Goal: Task Accomplishment & Management: Manage account settings

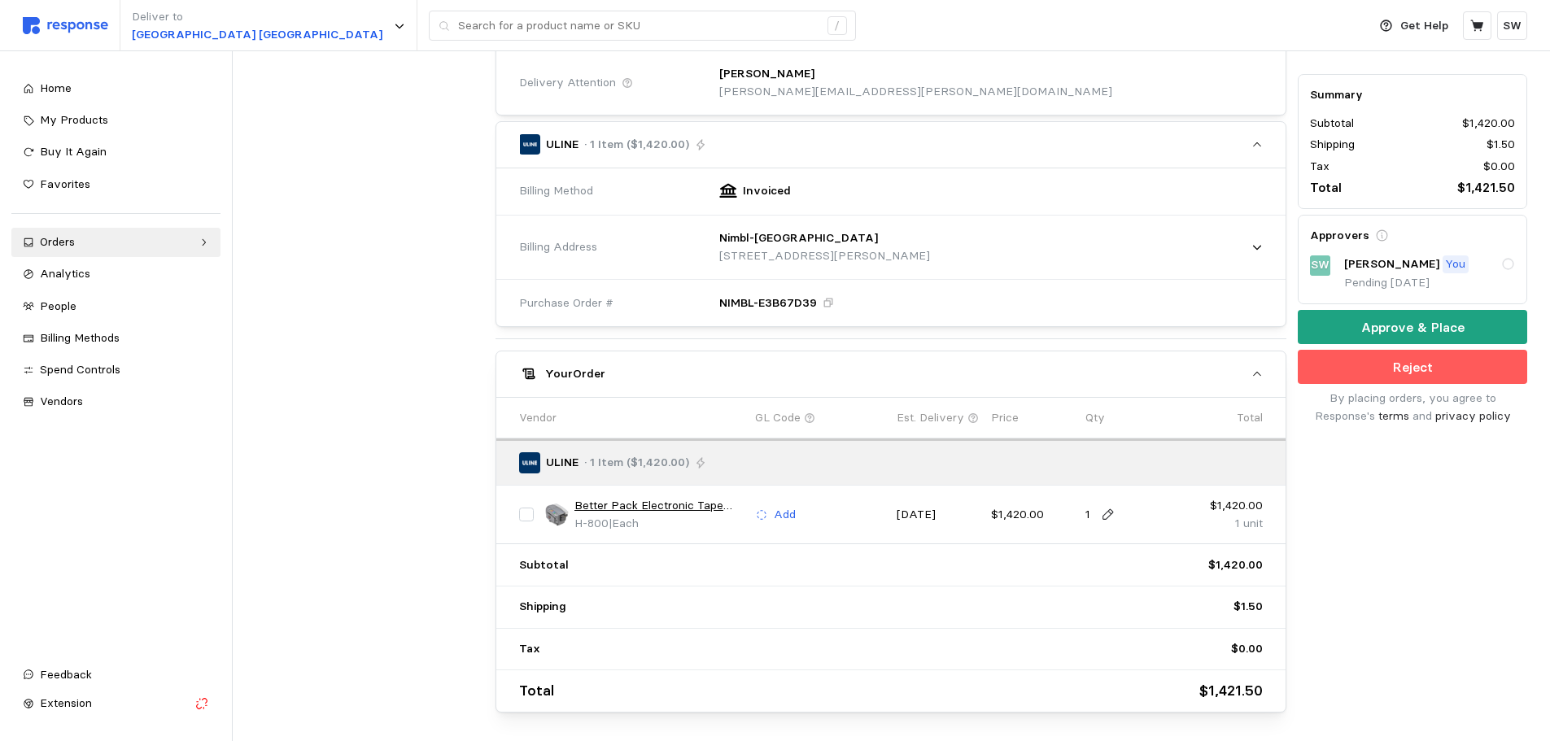
scroll to position [469, 0]
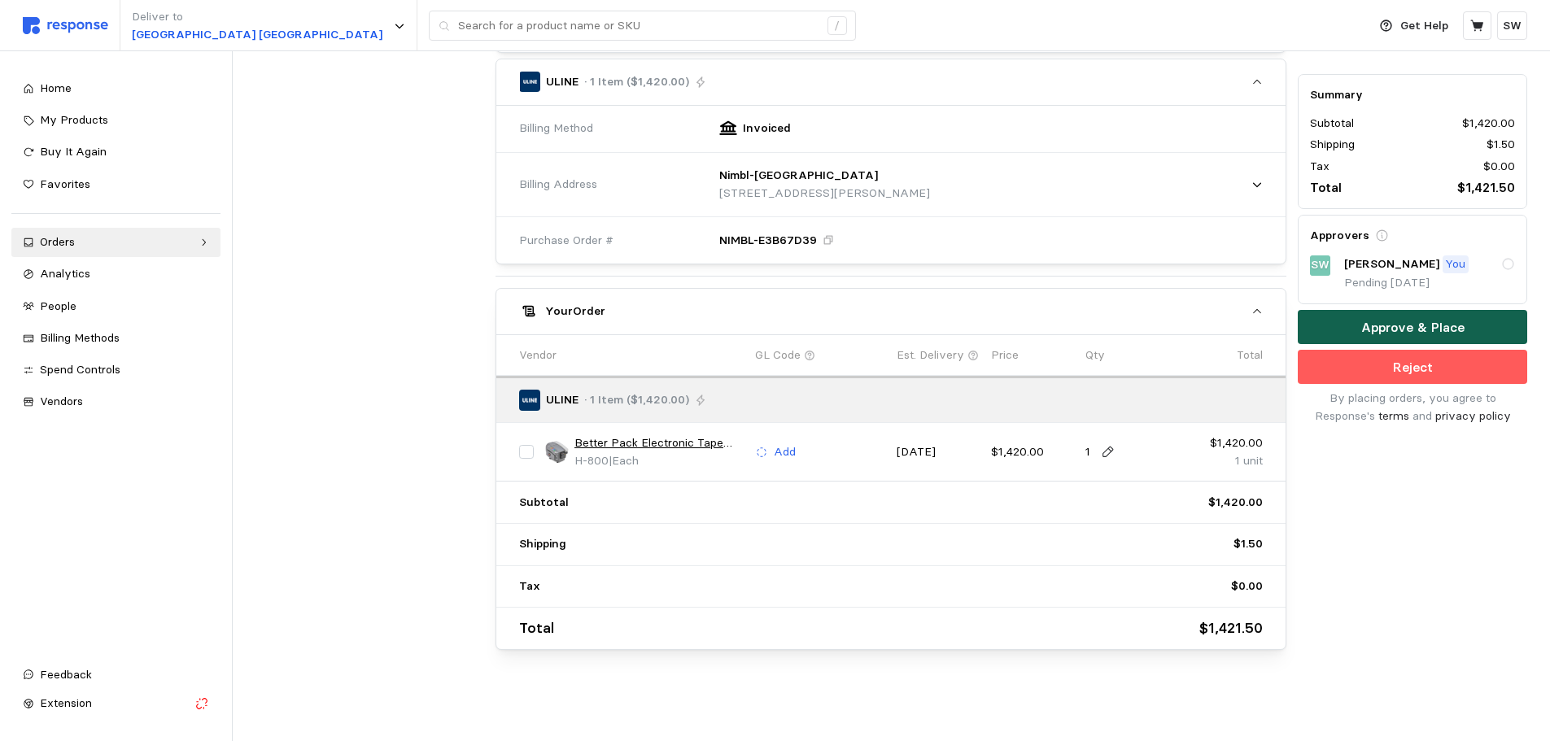
click at [1370, 333] on p "Approve & Place" at bounding box center [1412, 327] width 103 height 20
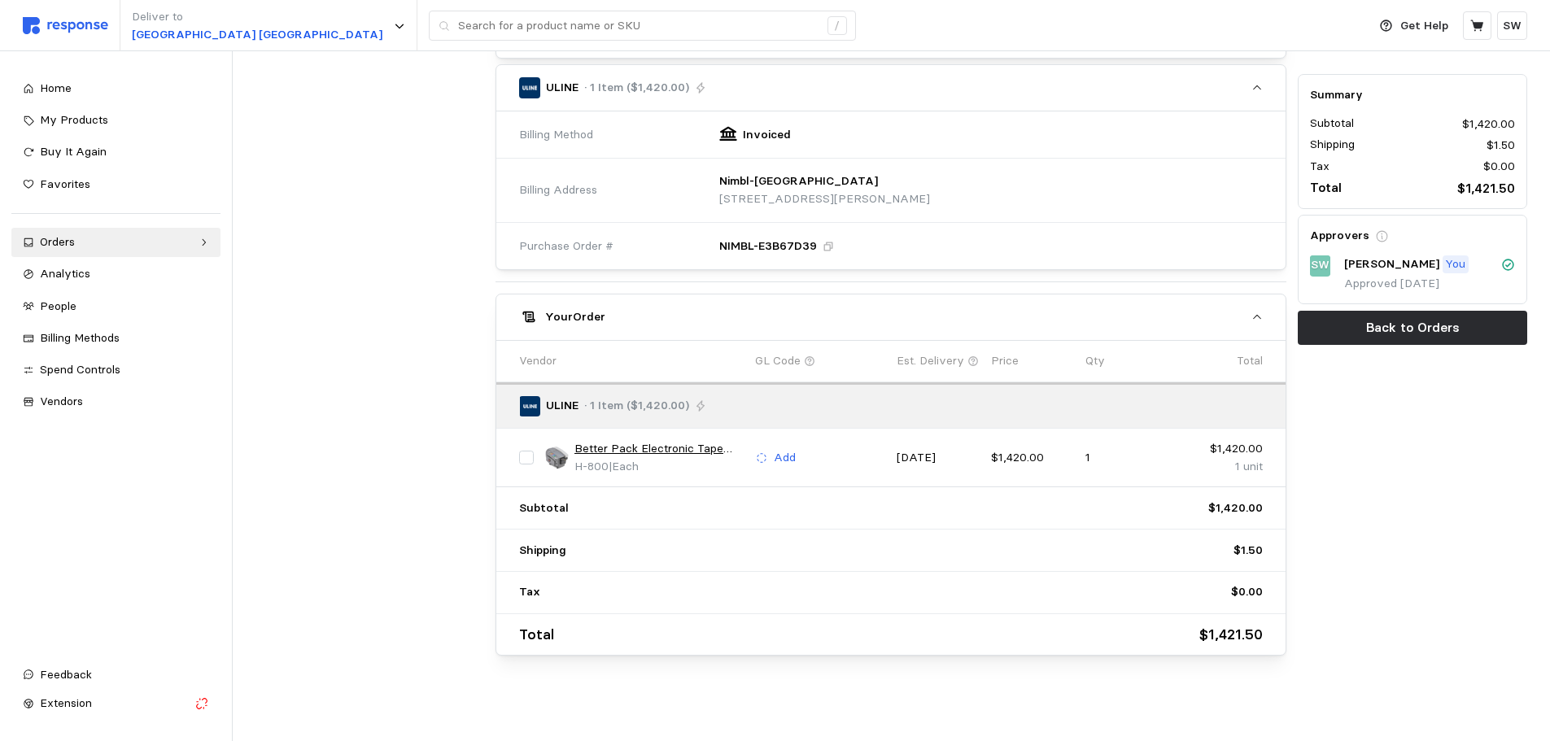
scroll to position [0, 0]
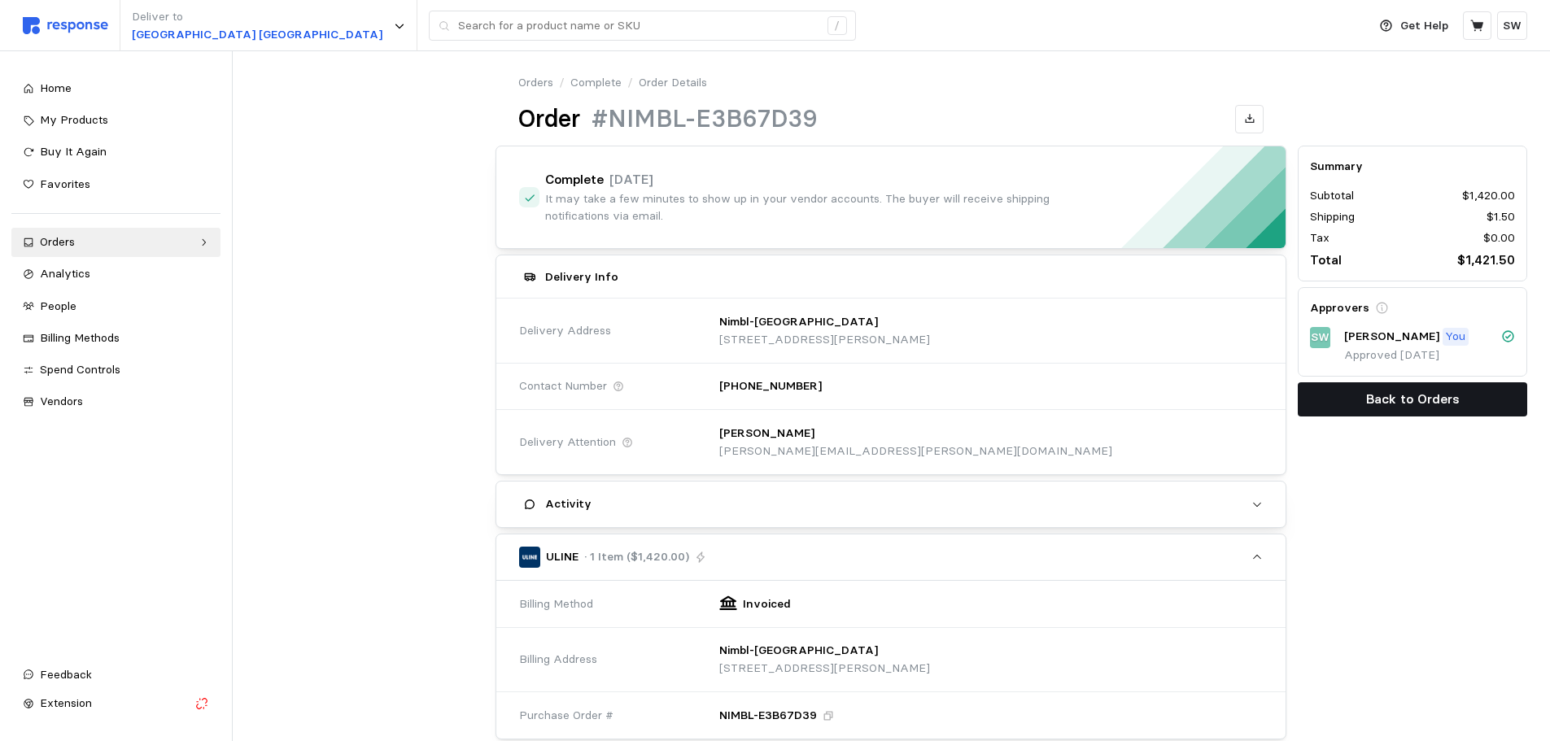
click at [1374, 394] on p "Back to Orders" at bounding box center [1413, 399] width 94 height 20
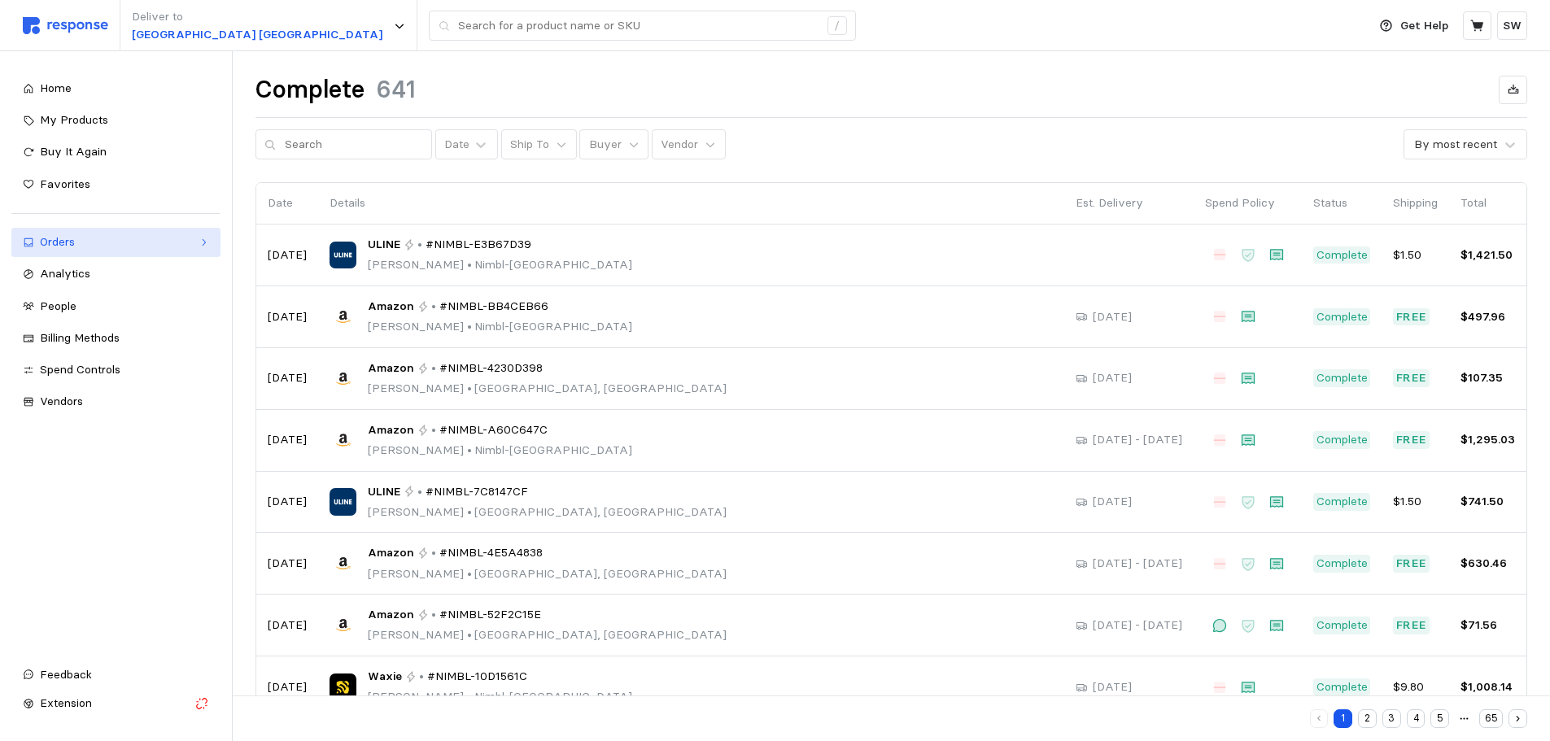
click at [128, 246] on div "Orders" at bounding box center [116, 242] width 152 height 18
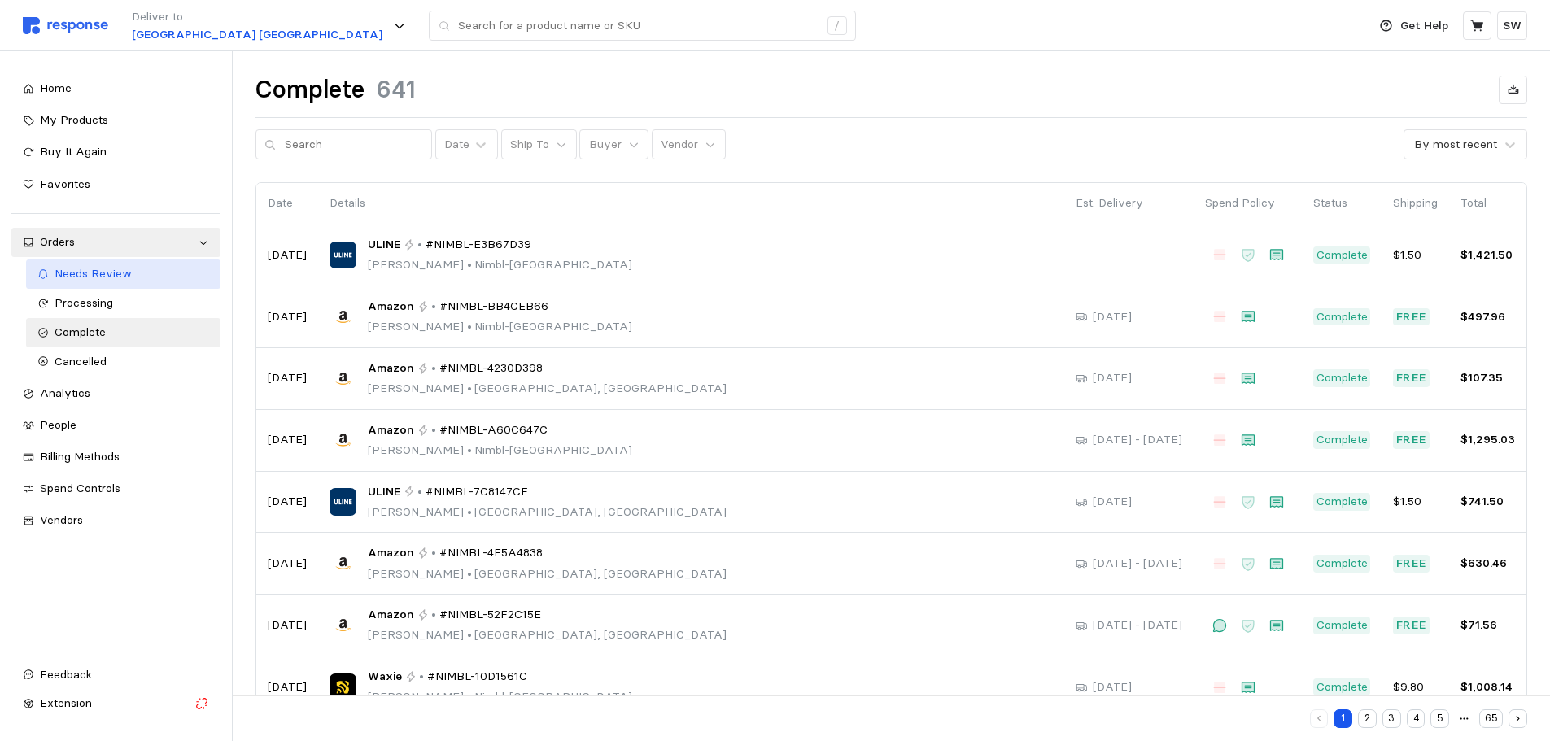
click at [103, 269] on span "Needs Review" at bounding box center [93, 273] width 77 height 15
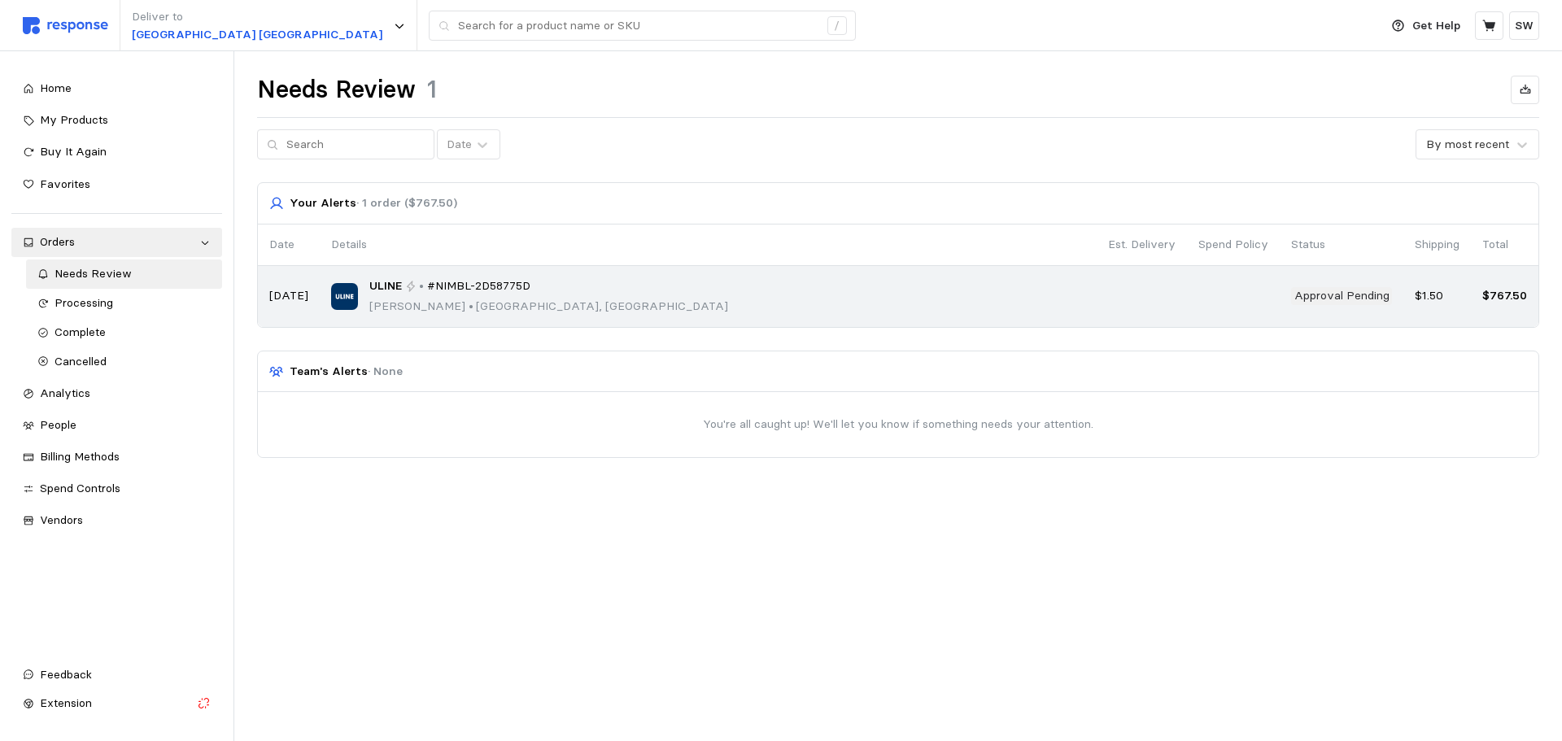
click at [669, 305] on div "ULINE • #NIMBL-2D58775D Tevin Hiatt • Salt Lake City, UT" at bounding box center [708, 296] width 754 height 38
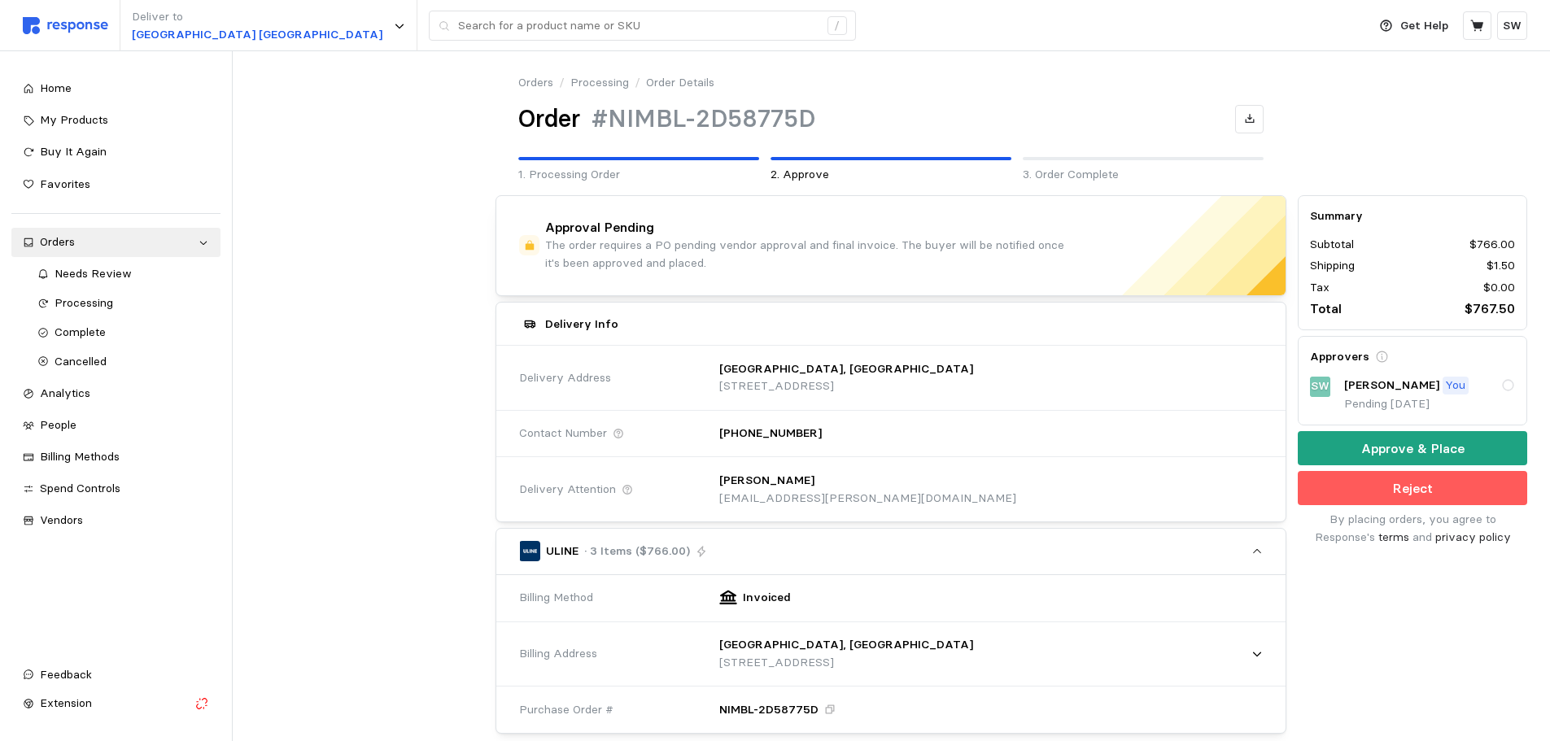
scroll to position [407, 0]
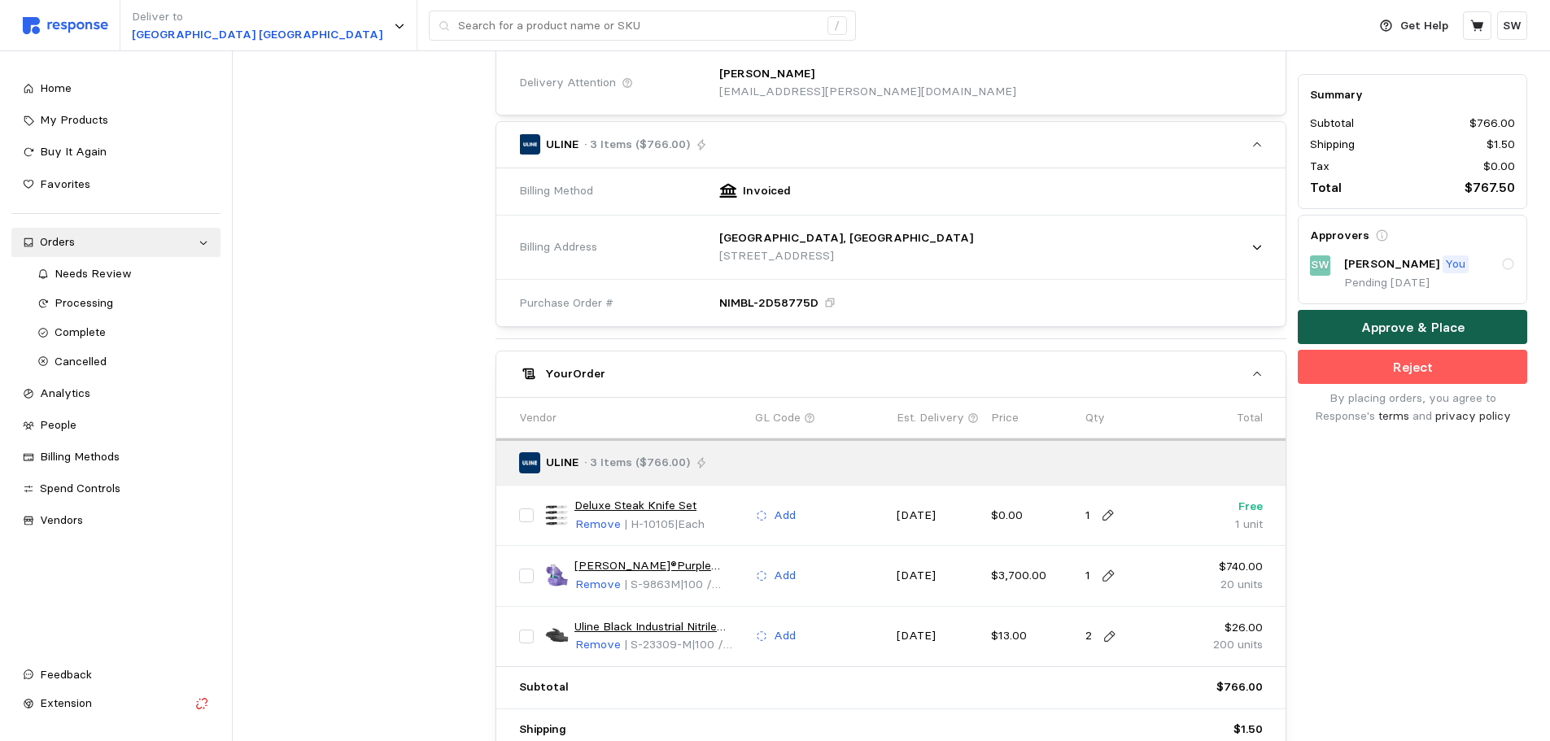
click at [1373, 338] on button "Approve & Place" at bounding box center [1412, 328] width 229 height 34
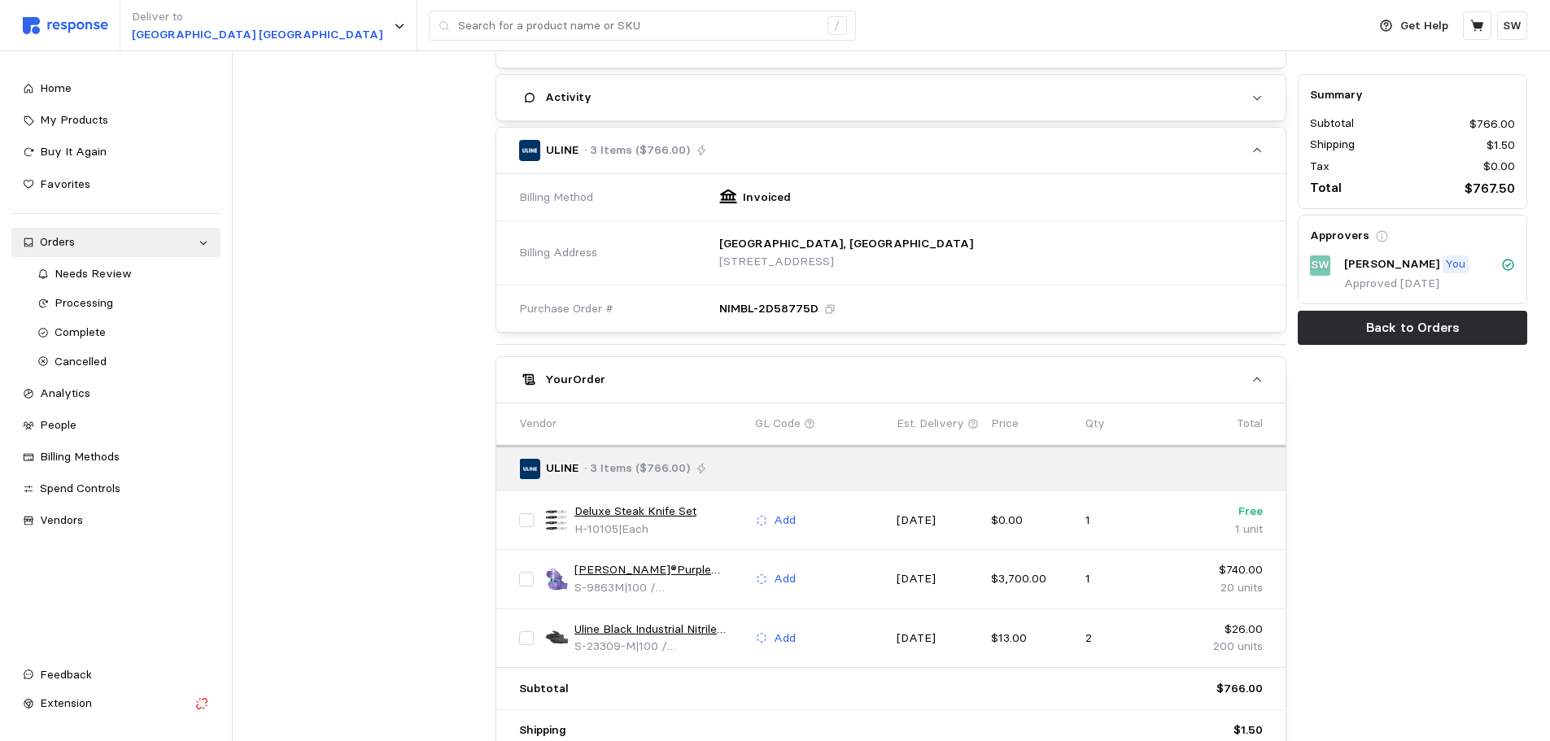
scroll to position [0, 0]
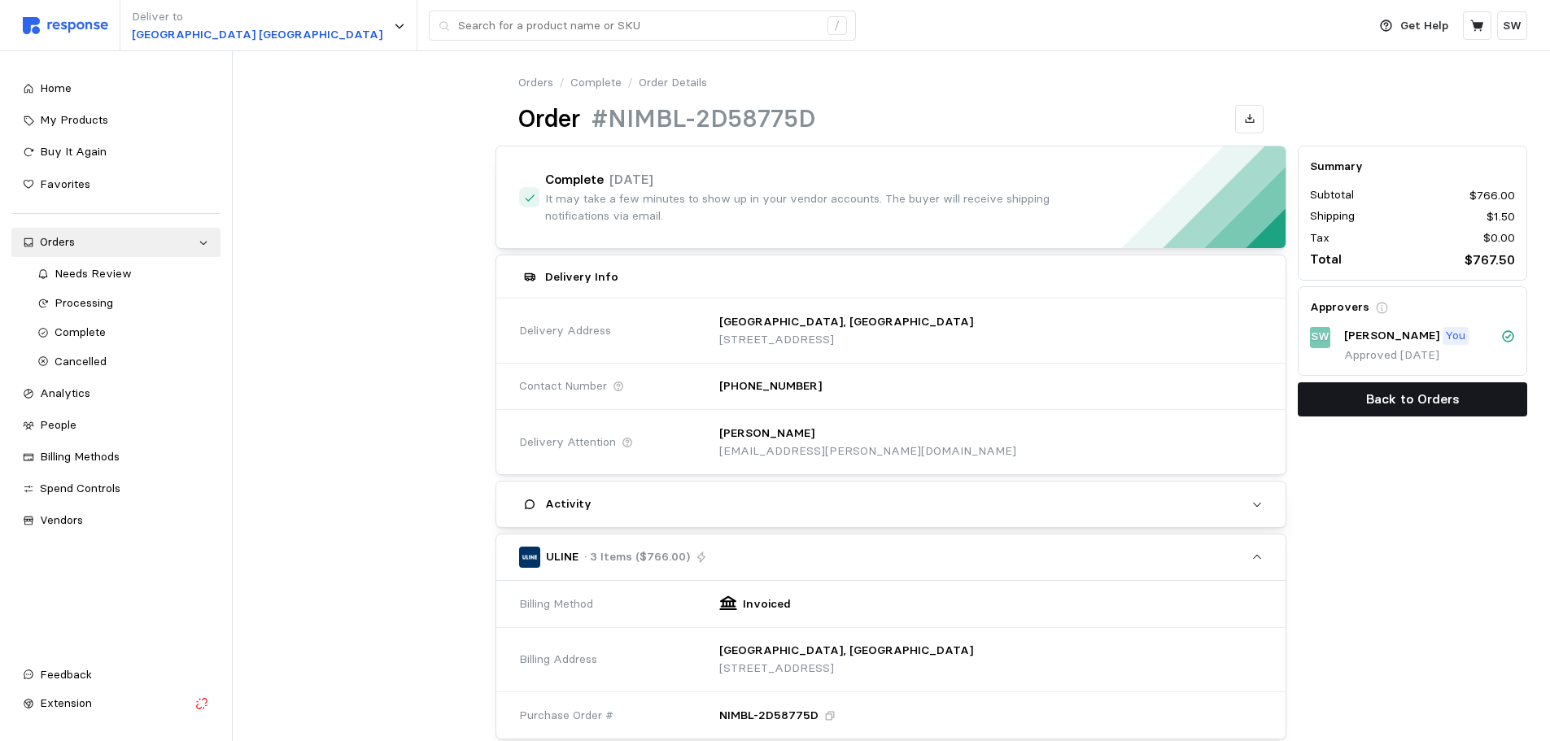
click at [1396, 393] on p "Back to Orders" at bounding box center [1413, 399] width 94 height 20
